Goal: Information Seeking & Learning: Learn about a topic

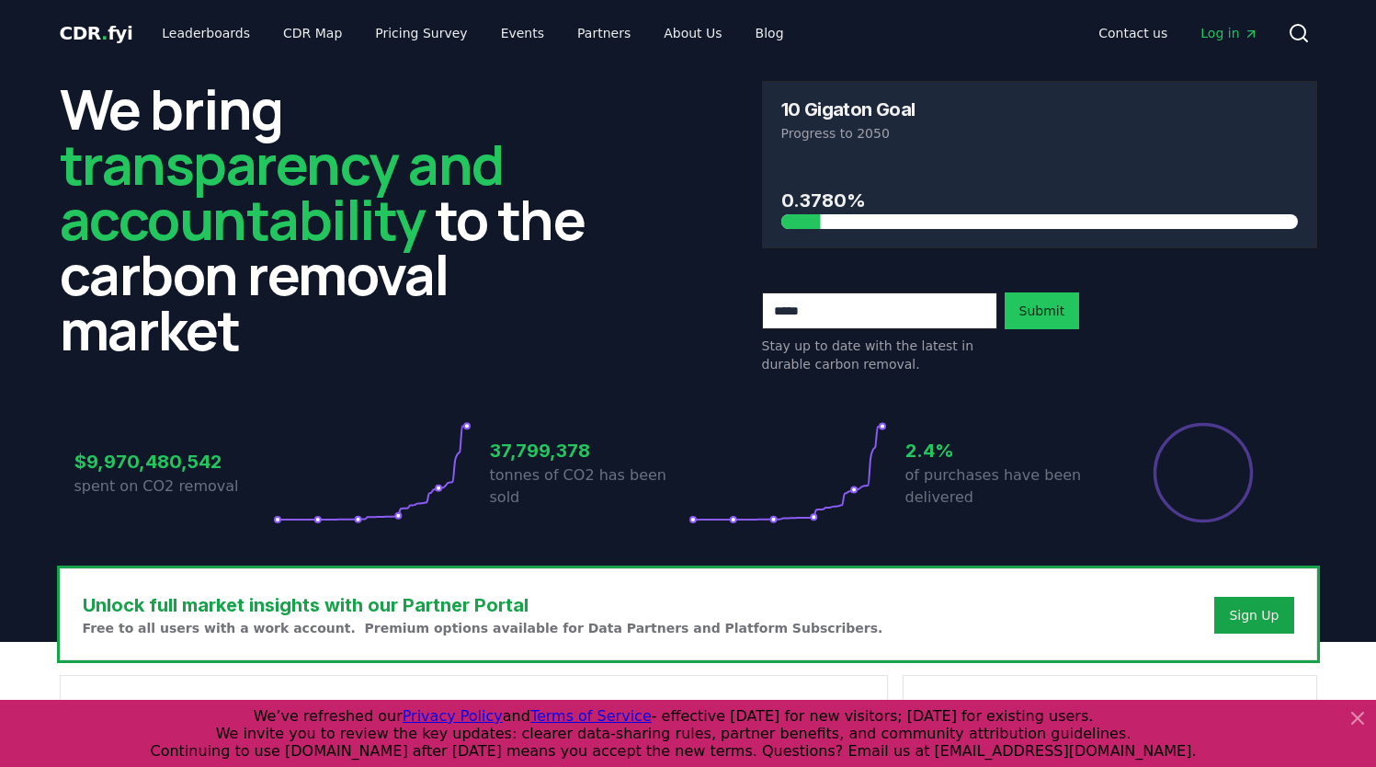
click at [1229, 30] on span "Log in" at bounding box center [1229, 33] width 57 height 18
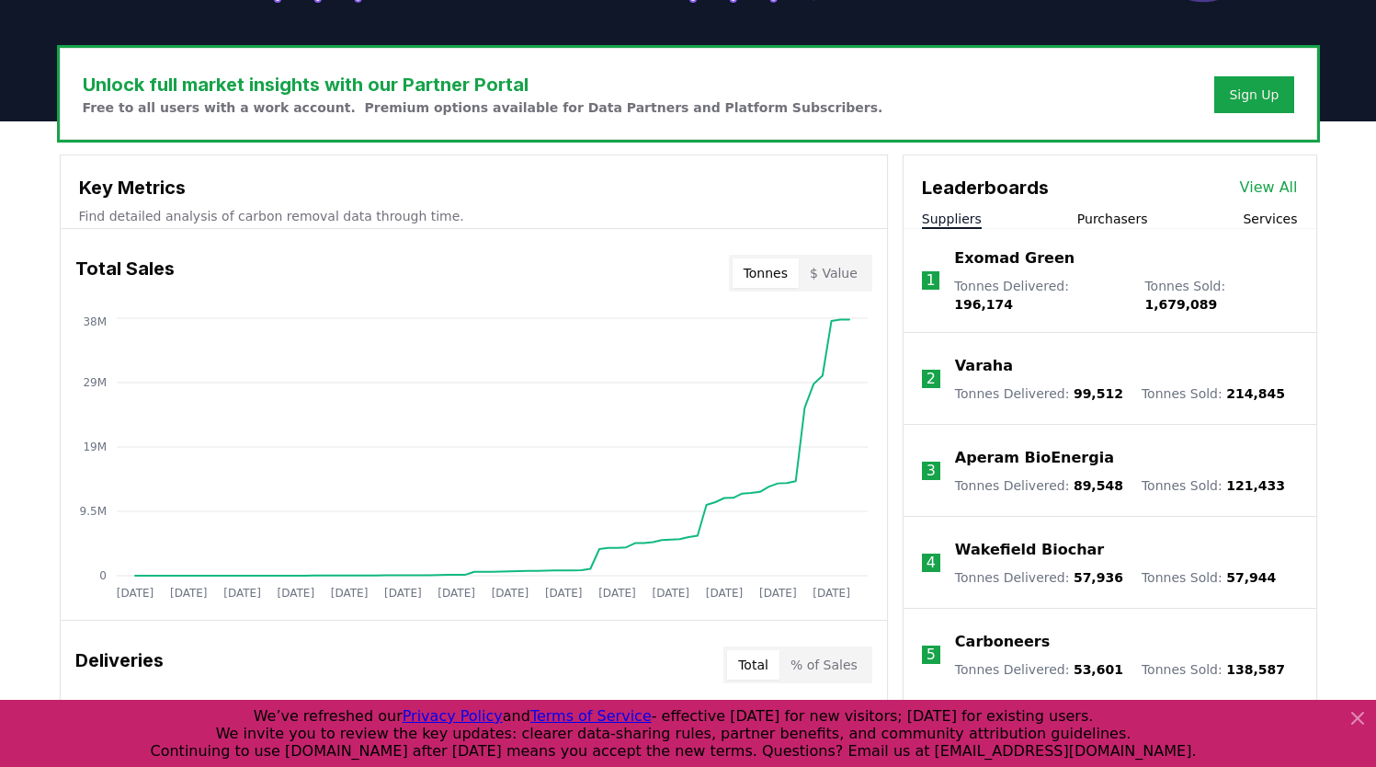
scroll to position [517, 0]
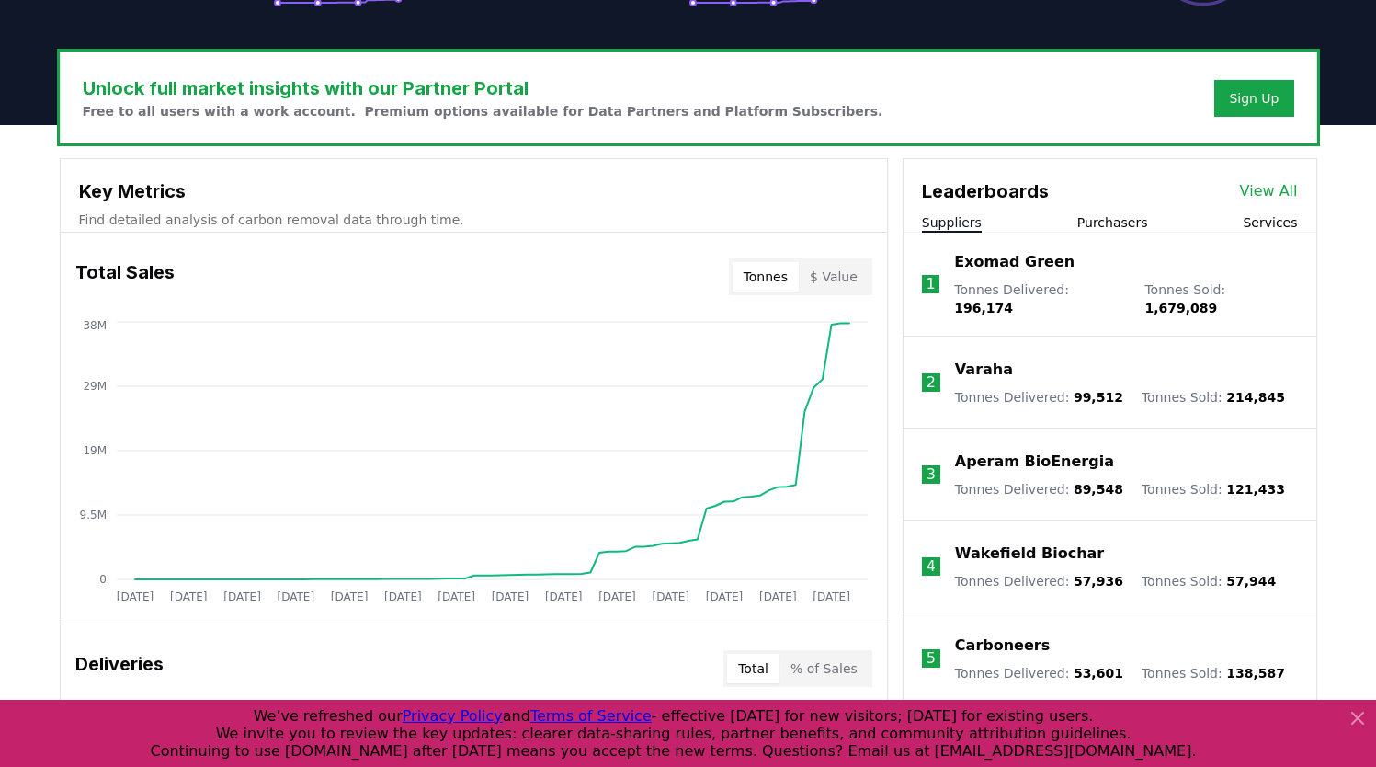
click at [1105, 219] on button "Purchasers" at bounding box center [1112, 222] width 71 height 18
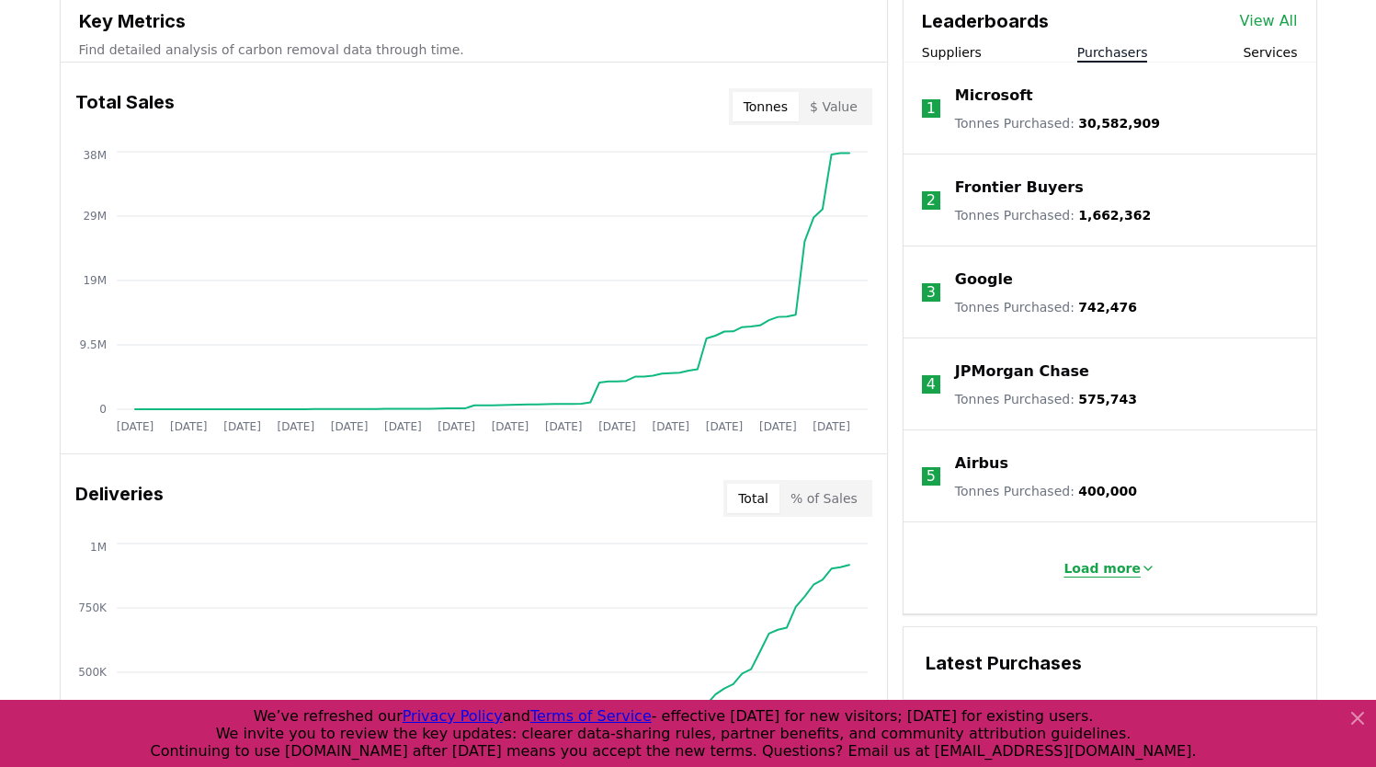
scroll to position [689, 0]
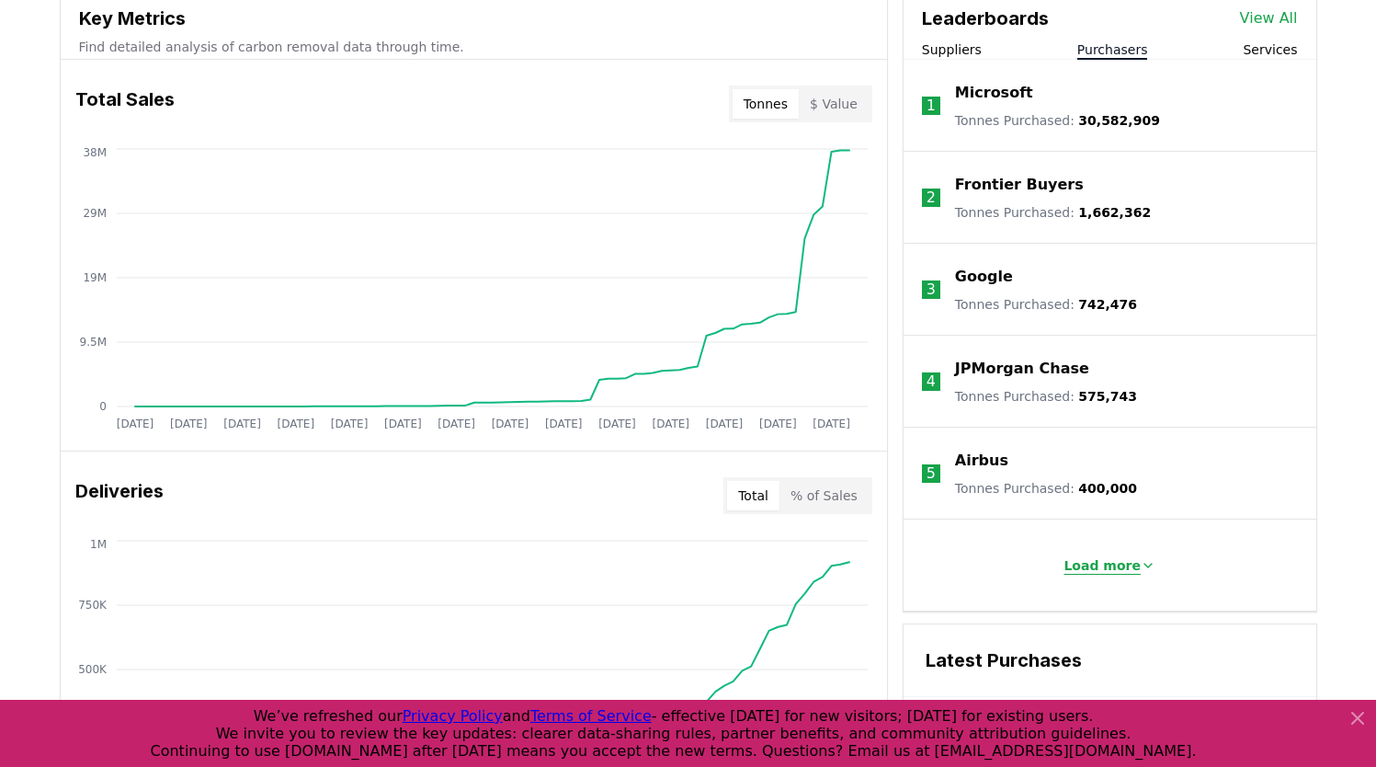
click at [1089, 564] on p "Load more" at bounding box center [1102, 565] width 77 height 18
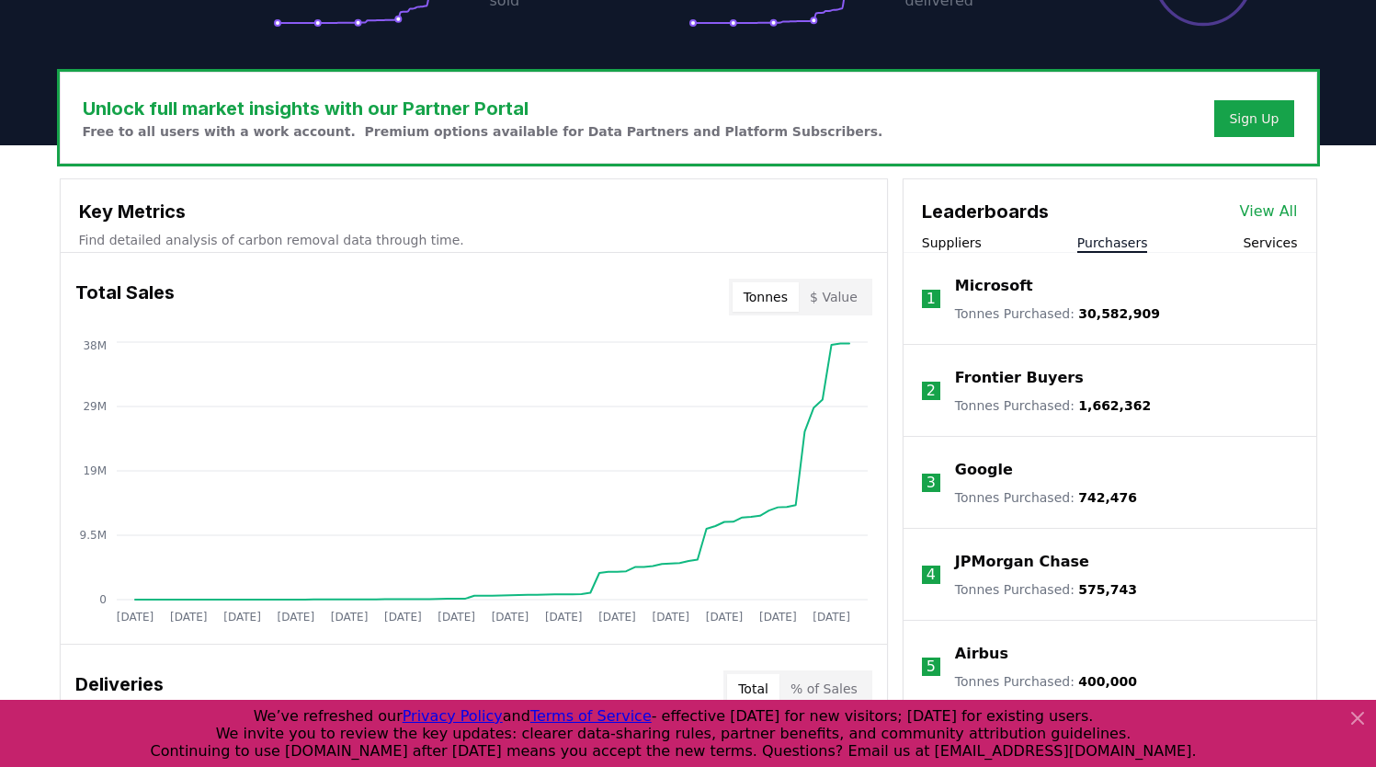
scroll to position [483, 0]
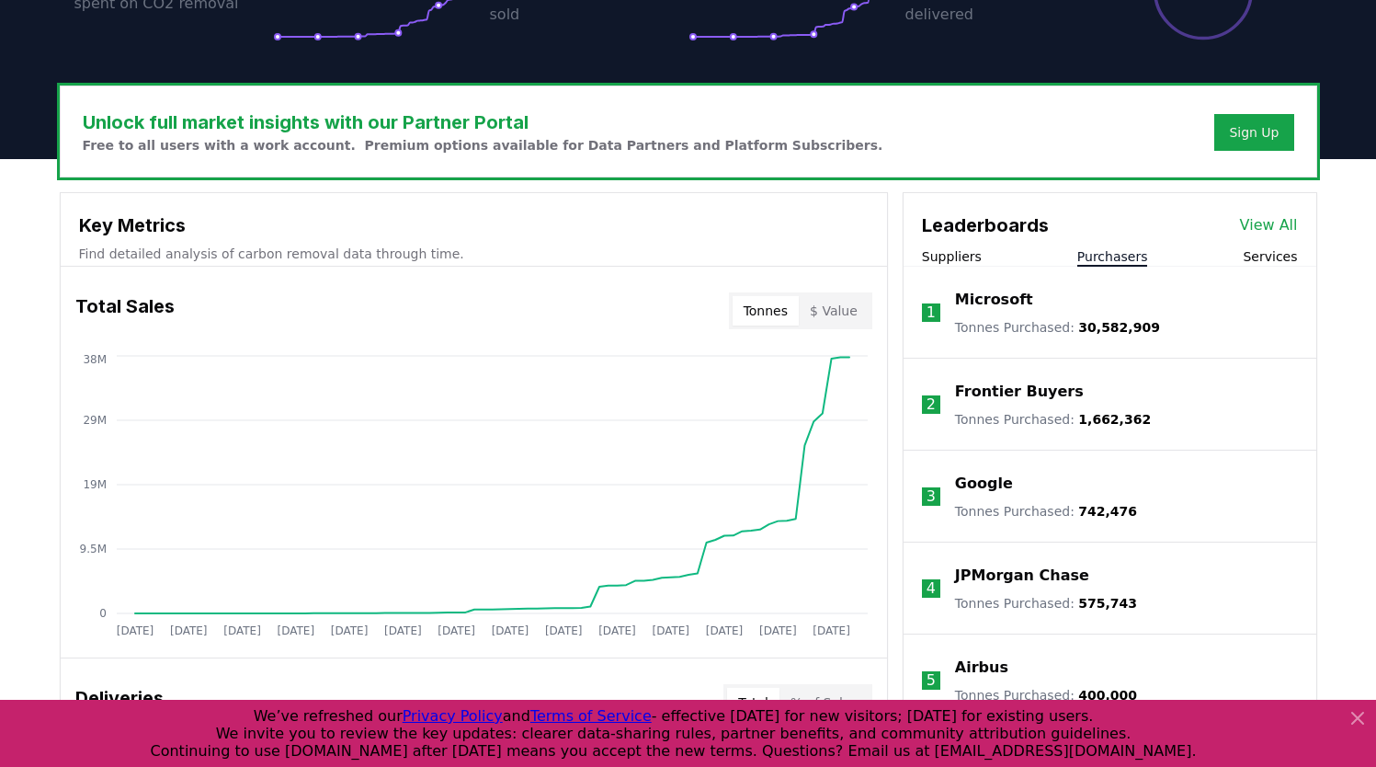
click at [1265, 231] on link "View All" at bounding box center [1269, 225] width 58 height 22
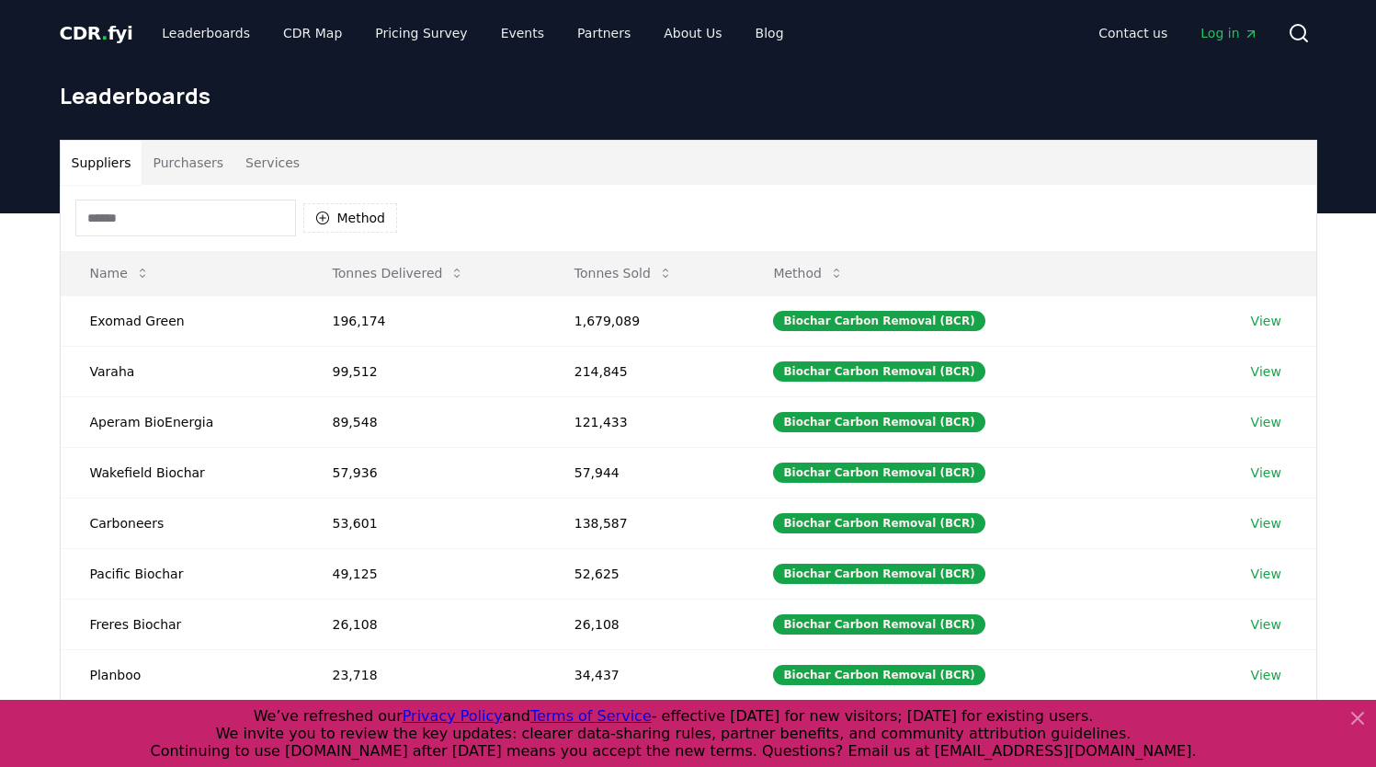
click at [179, 155] on button "Purchasers" at bounding box center [188, 163] width 93 height 44
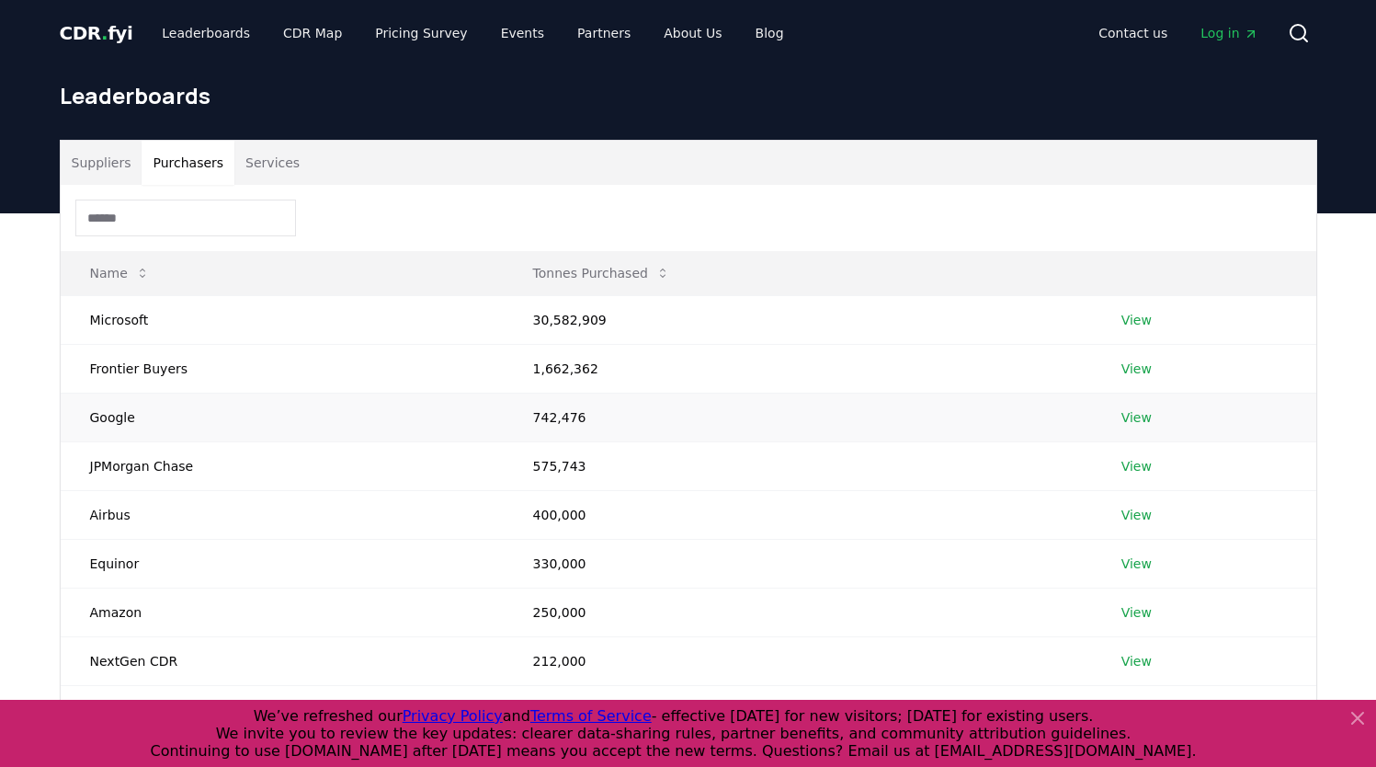
click at [1131, 416] on link "View" at bounding box center [1137, 417] width 30 height 18
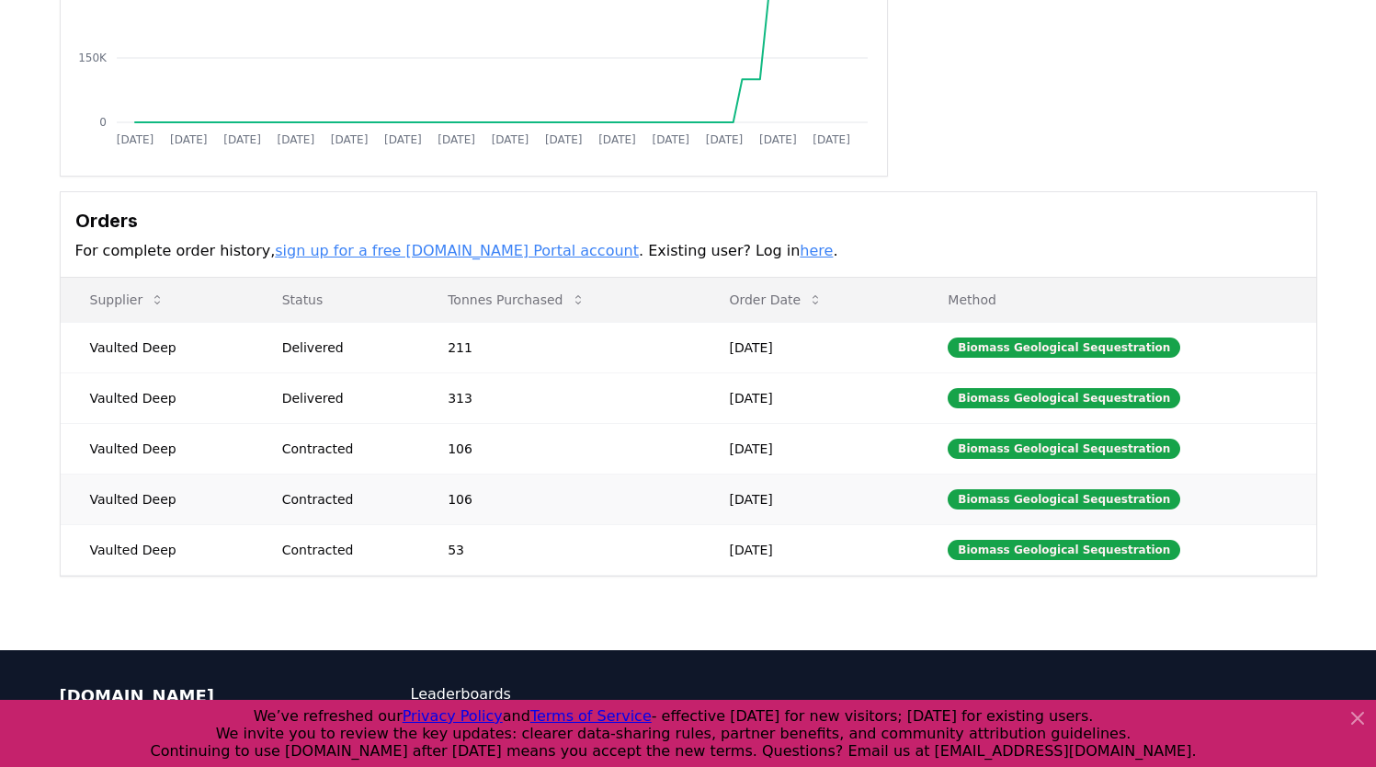
scroll to position [366, 0]
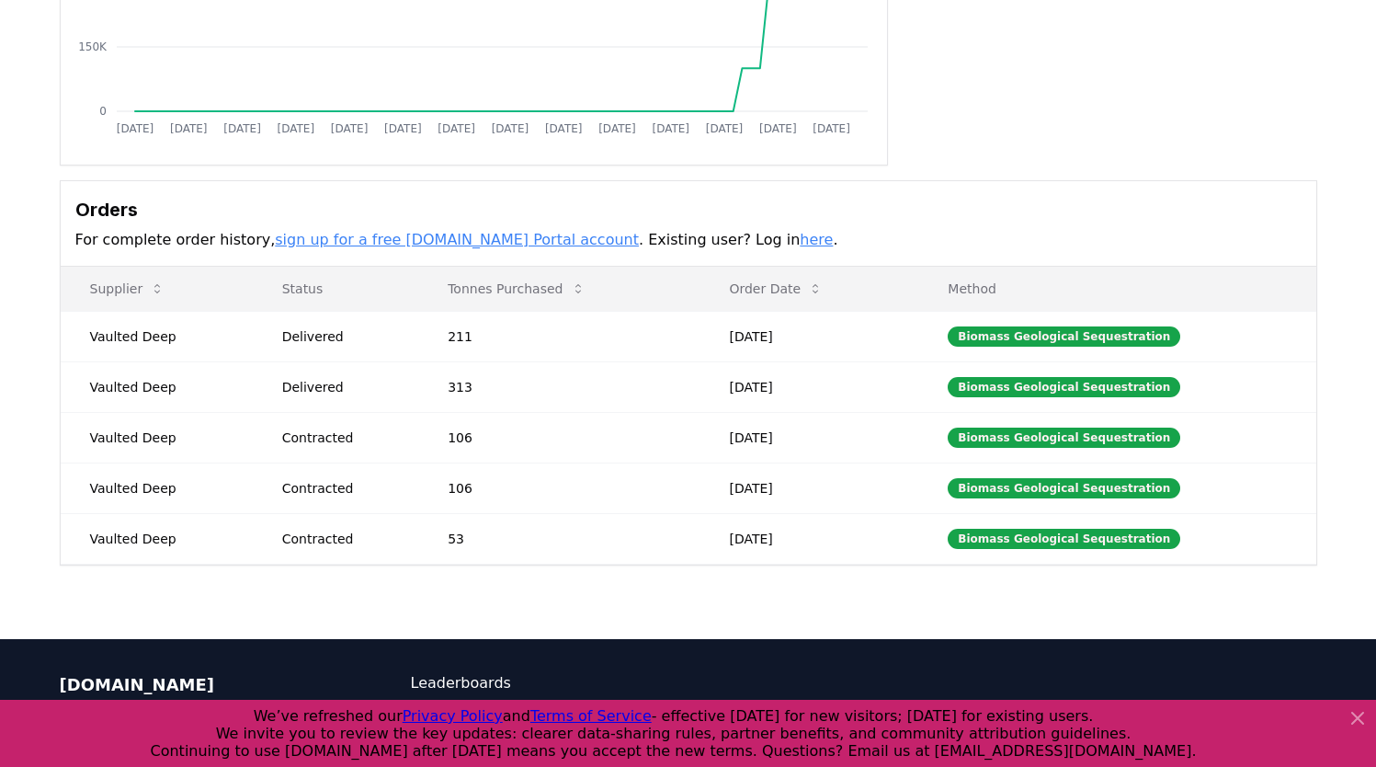
click at [800, 241] on link "here" at bounding box center [816, 239] width 33 height 17
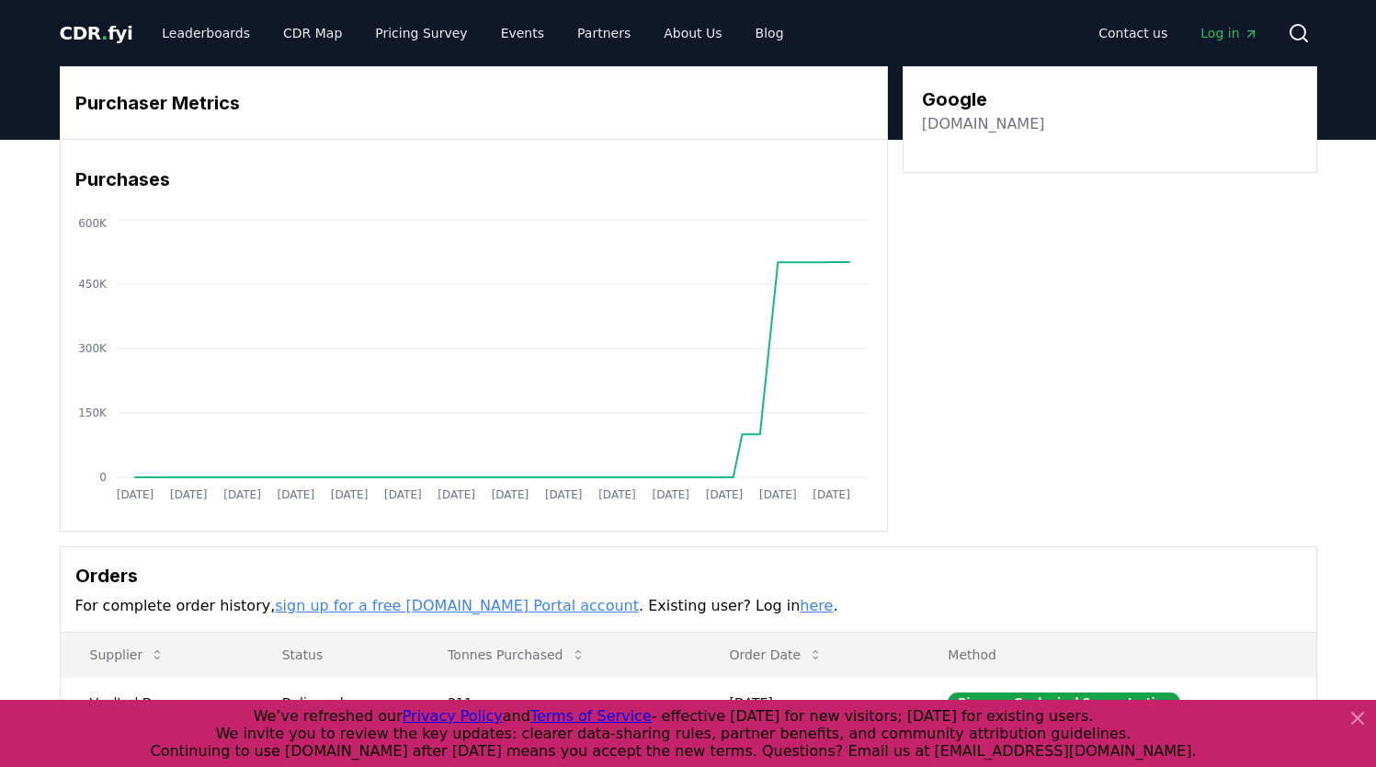
scroll to position [0, 0]
